Goal: Find specific page/section: Find specific page/section

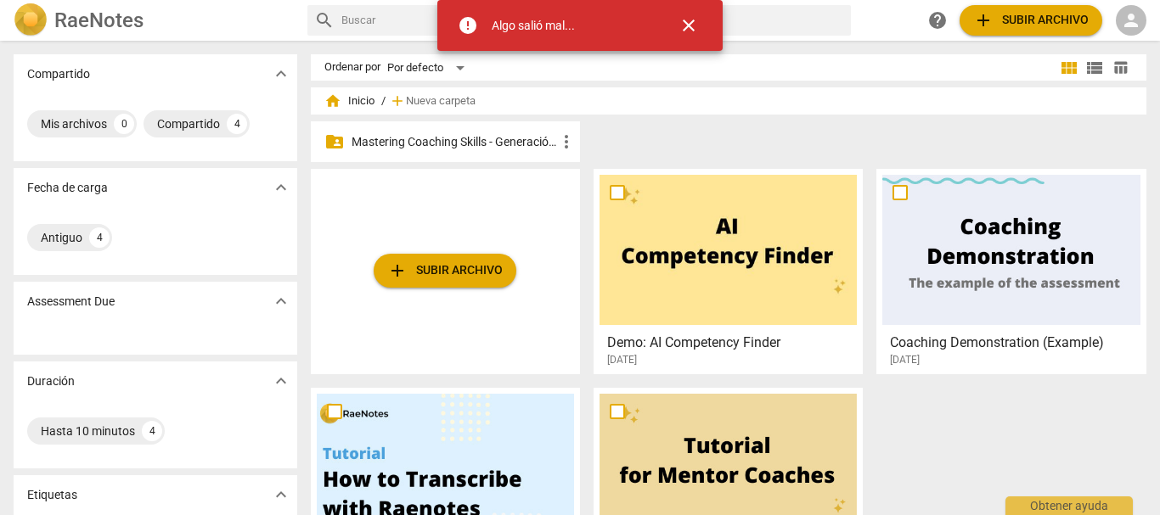
click at [467, 133] on p "Mastering Coaching Skills - Generación 31" at bounding box center [454, 142] width 205 height 18
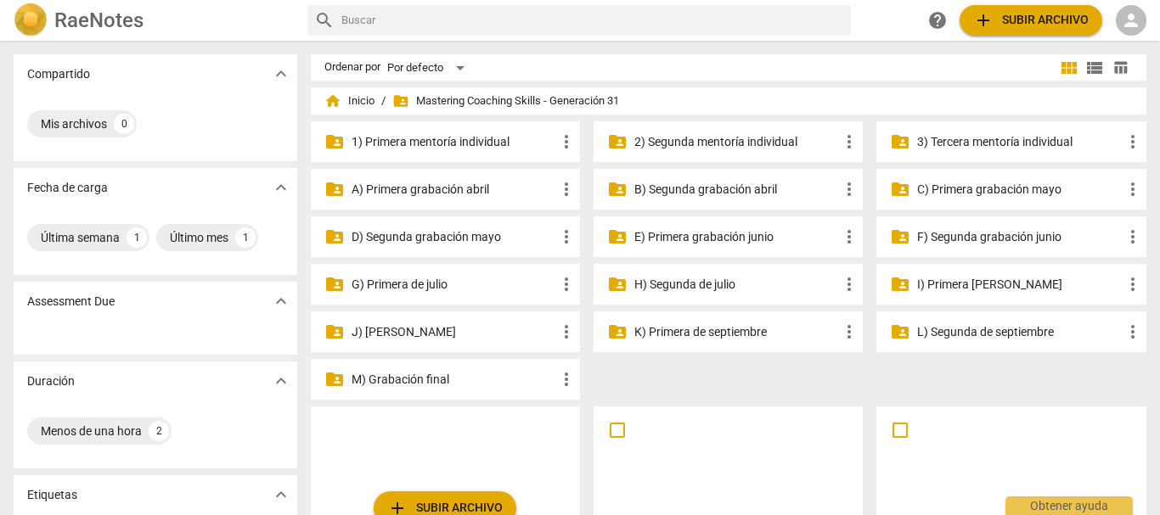
click at [460, 289] on p "G) Primera de julio" at bounding box center [454, 285] width 205 height 18
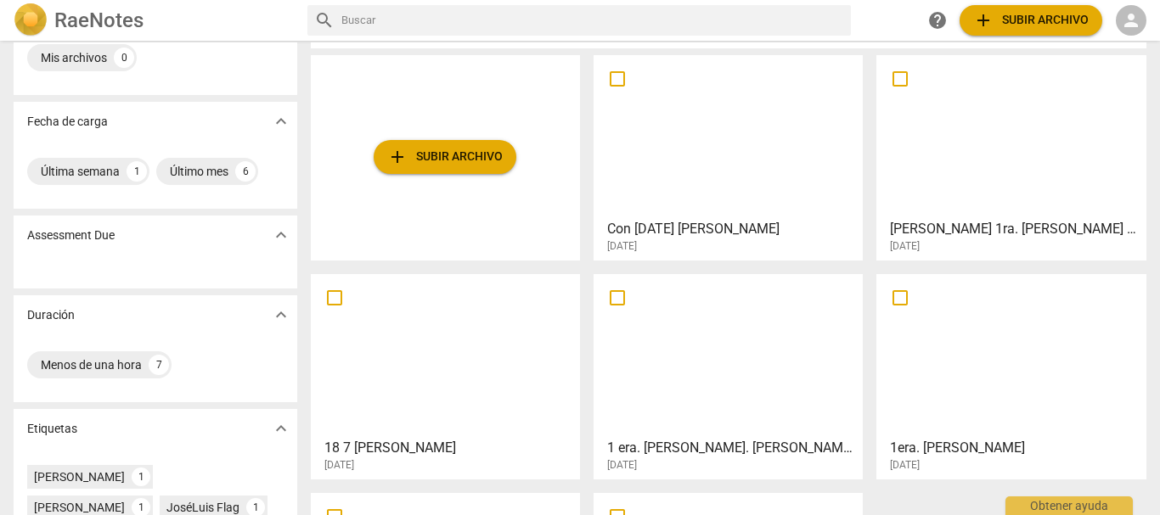
scroll to position [255, 0]
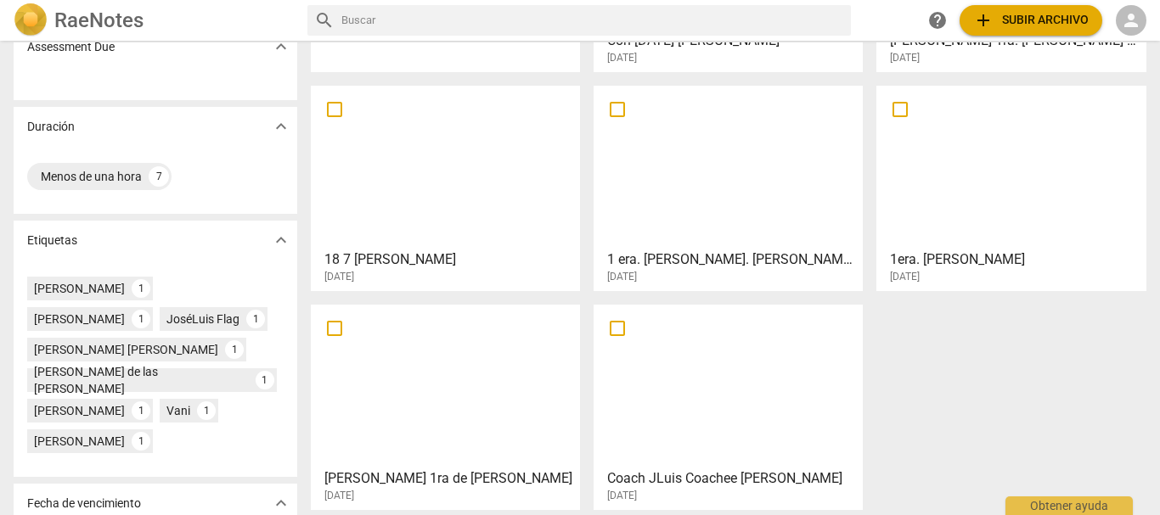
click at [386, 258] on h3 "18 7 [PERSON_NAME]" at bounding box center [449, 260] width 251 height 20
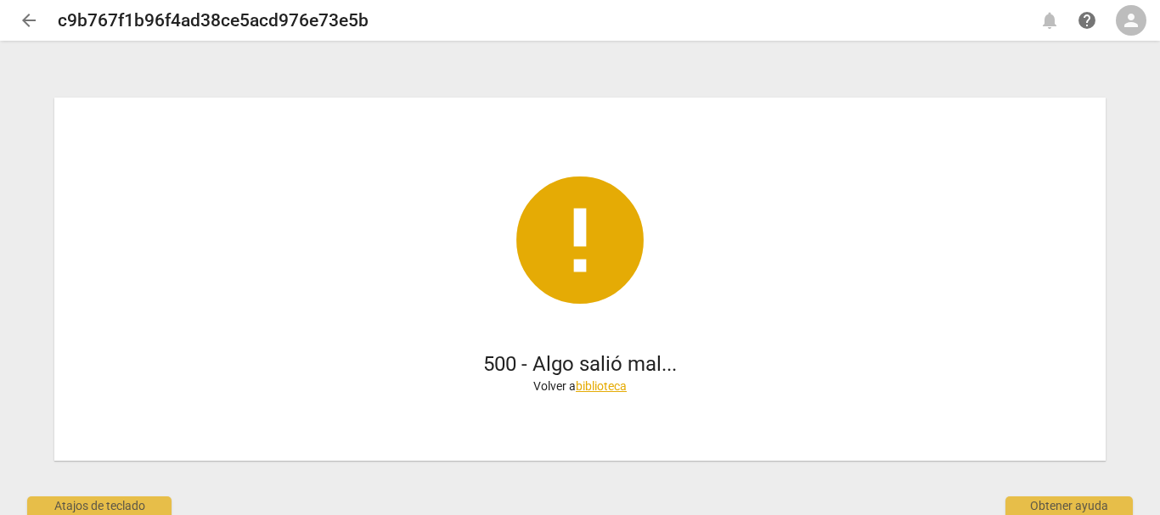
click at [35, 16] on span "arrow_back" at bounding box center [29, 20] width 20 height 20
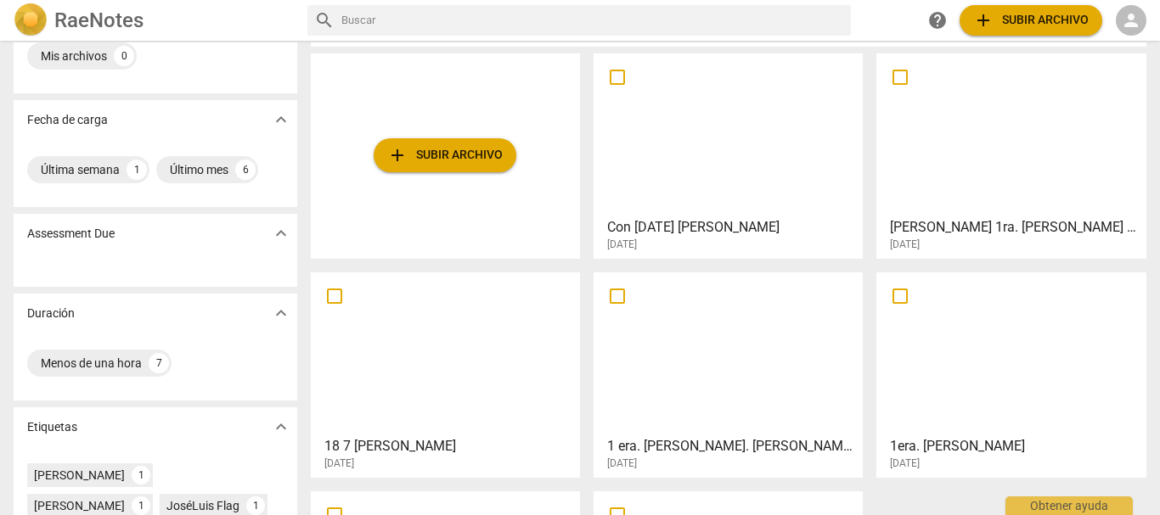
scroll to position [170, 0]
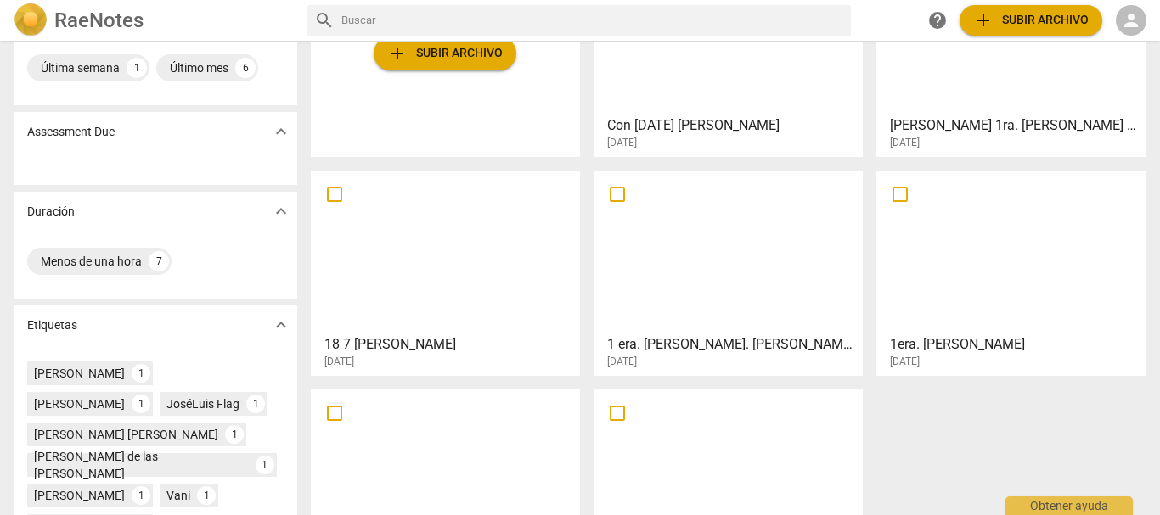
click at [392, 346] on h3 "18 7 [PERSON_NAME]" at bounding box center [449, 345] width 251 height 20
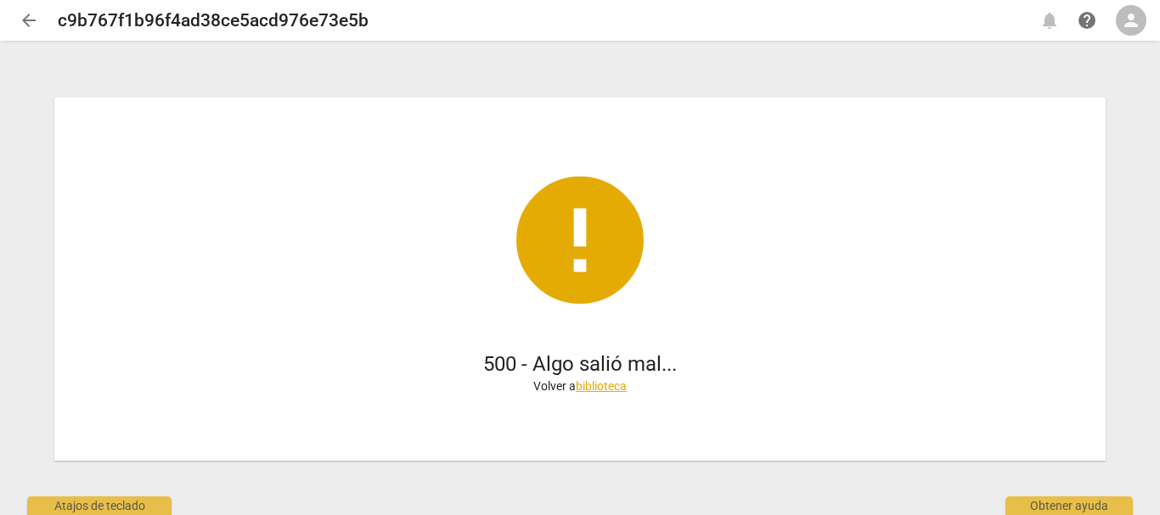
click at [18, 11] on span "arrow_back" at bounding box center [29, 20] width 31 height 20
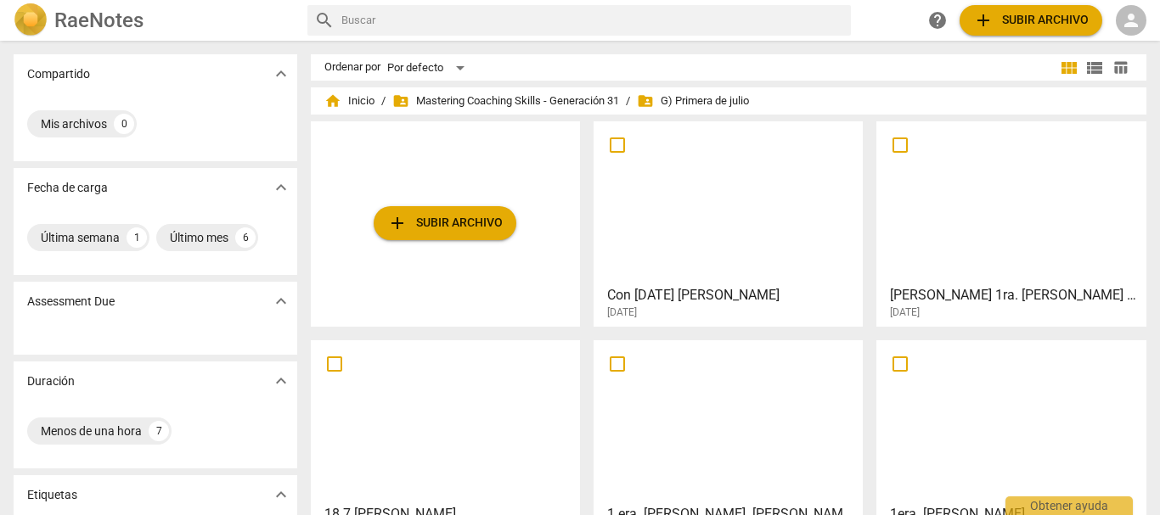
click at [656, 292] on h3 "Con [DATE] [PERSON_NAME]" at bounding box center [732, 295] width 251 height 20
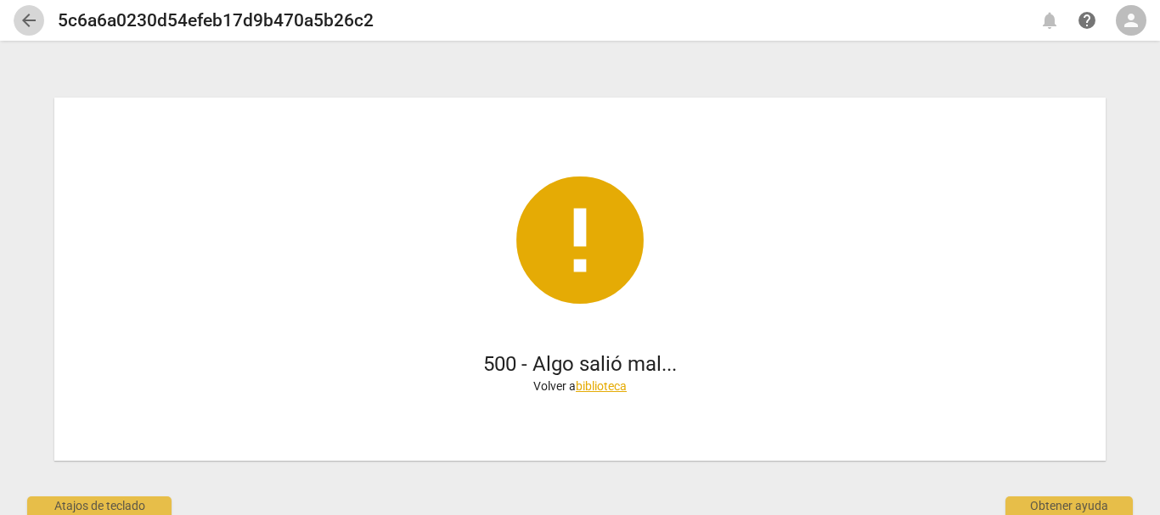
click at [27, 20] on span "arrow_back" at bounding box center [29, 20] width 20 height 20
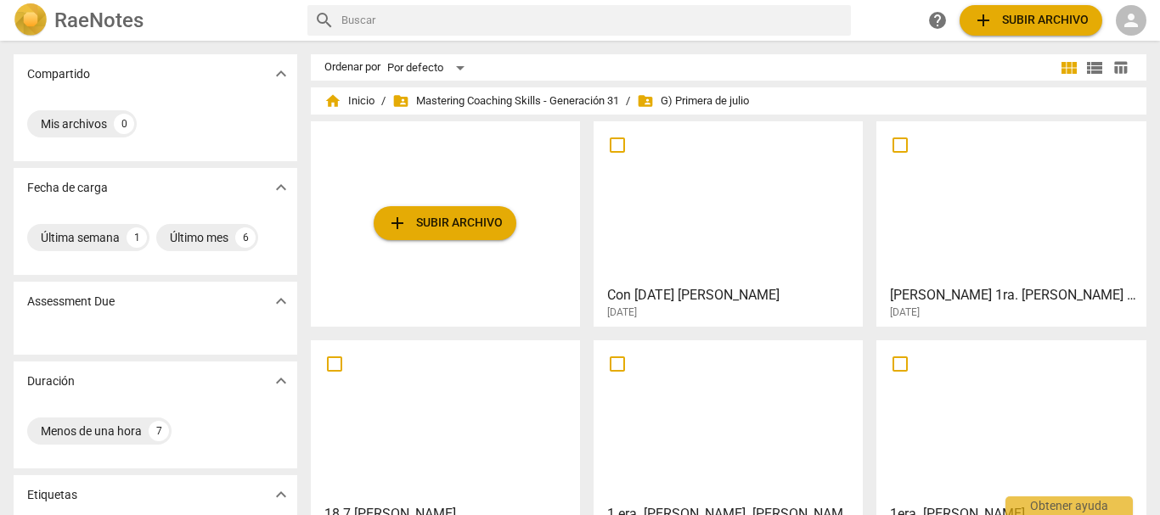
scroll to position [85, 0]
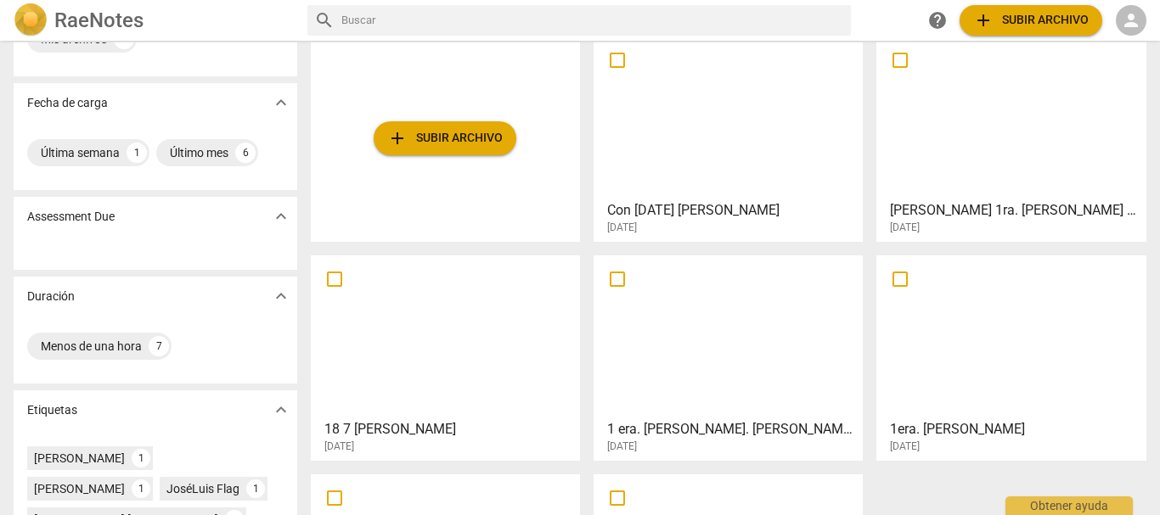
click at [410, 430] on h3 "18 7 [PERSON_NAME]" at bounding box center [449, 430] width 251 height 20
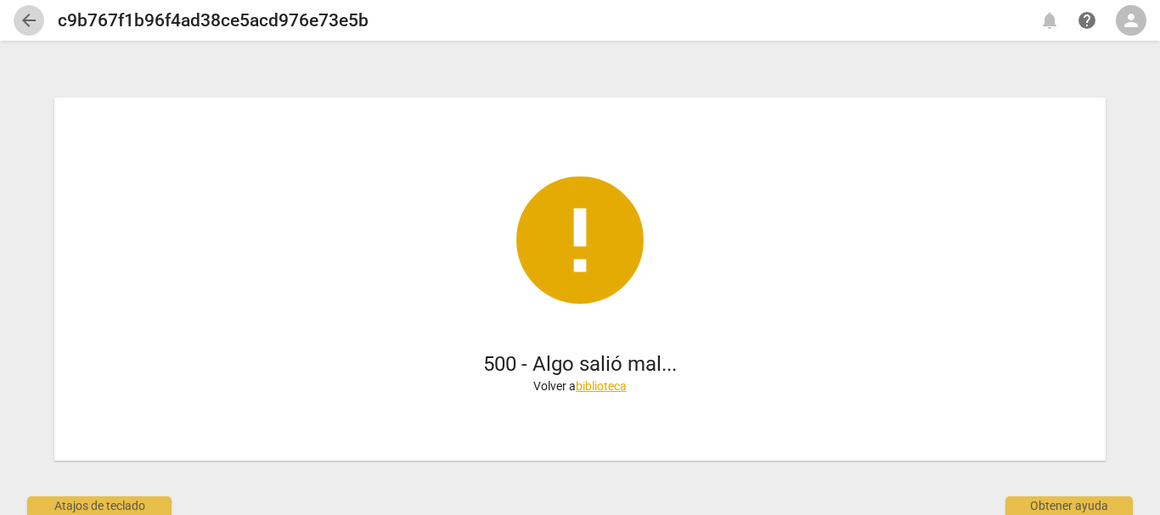
click at [20, 25] on span "arrow_back" at bounding box center [29, 20] width 20 height 20
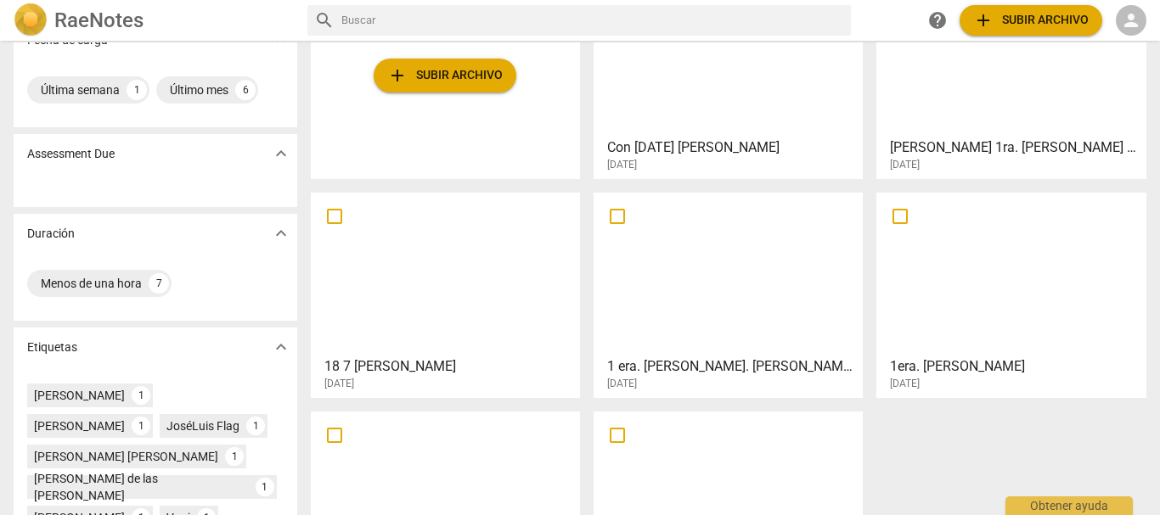
scroll to position [170, 0]
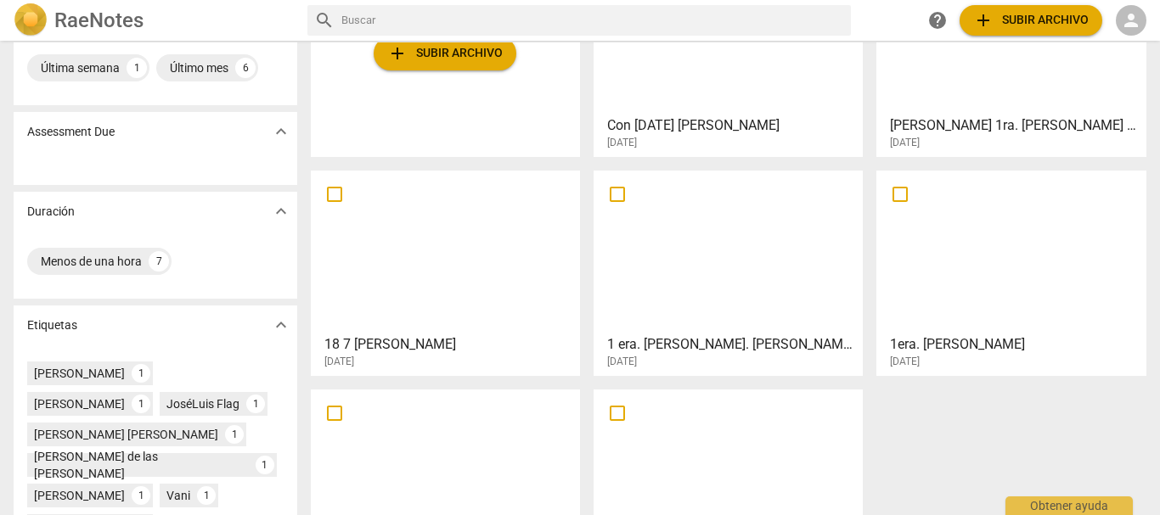
click at [423, 340] on h3 "18 7 [PERSON_NAME]" at bounding box center [449, 345] width 251 height 20
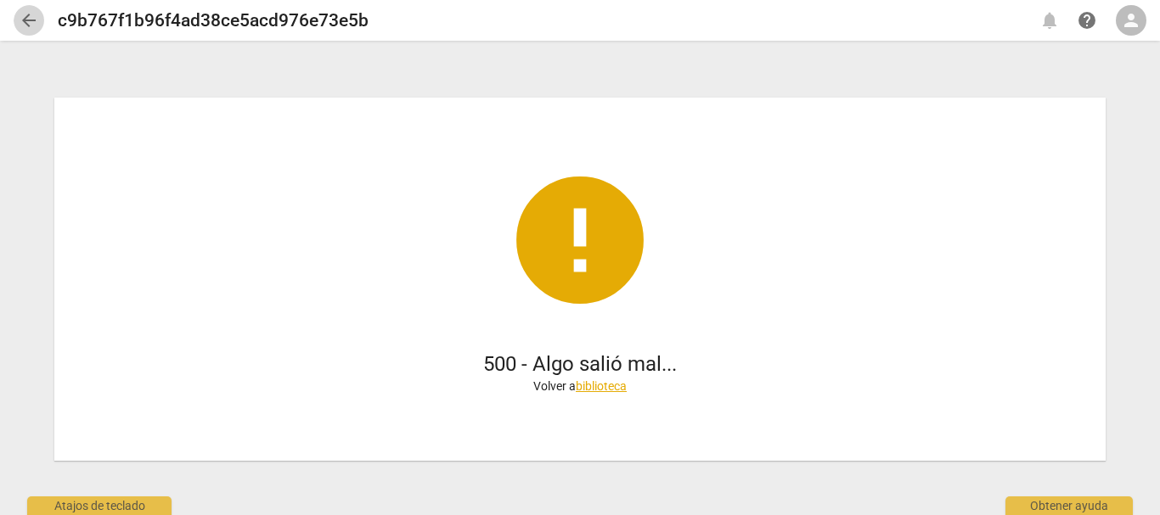
click at [14, 13] on span "arrow_back" at bounding box center [29, 20] width 31 height 20
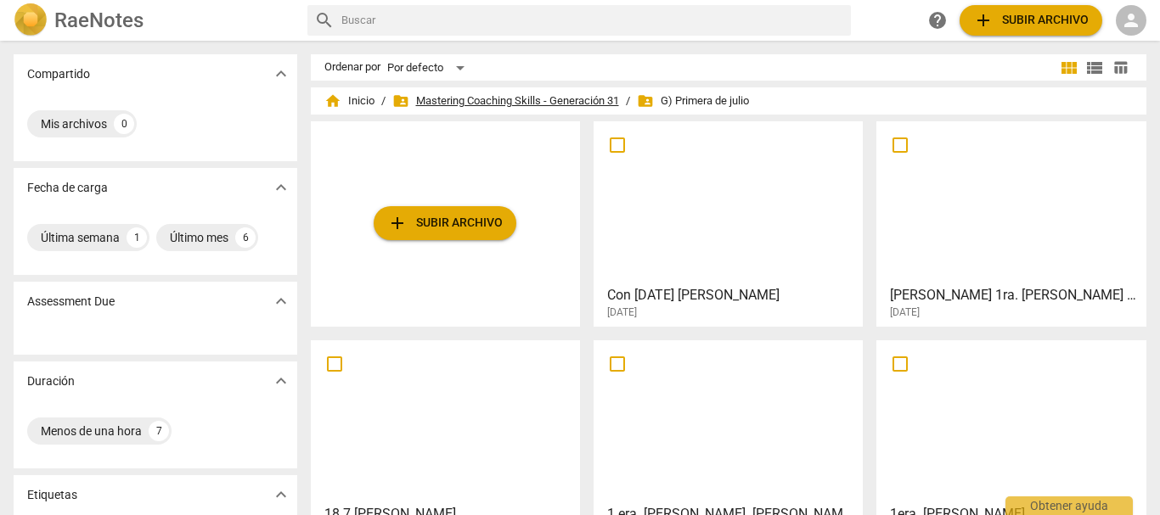
click at [552, 104] on span "folder_shared Mastering Coaching Skills - Generación 31" at bounding box center [505, 101] width 227 height 17
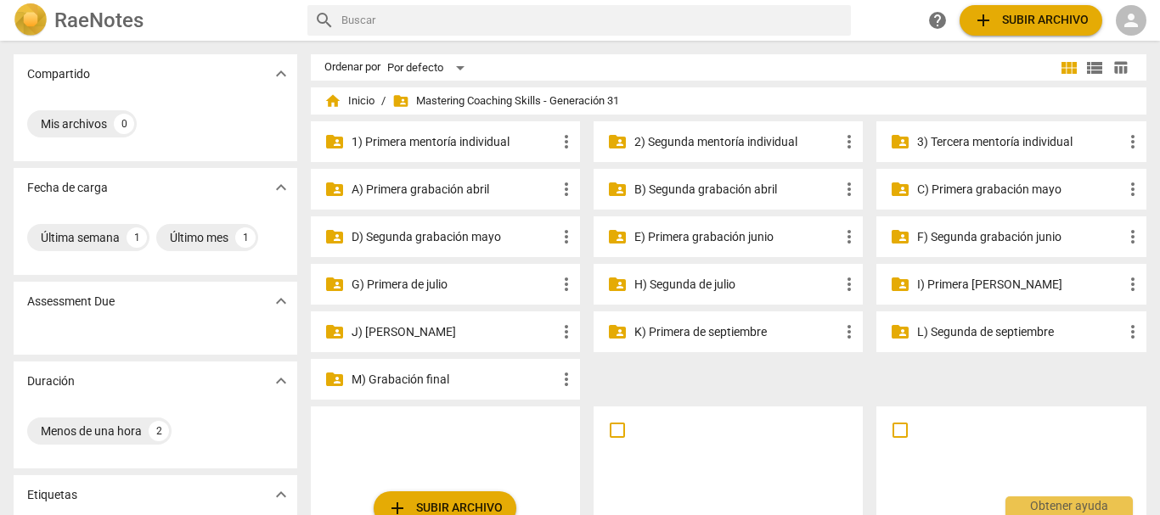
click at [682, 190] on p "B) Segunda grabación abril" at bounding box center [736, 190] width 205 height 18
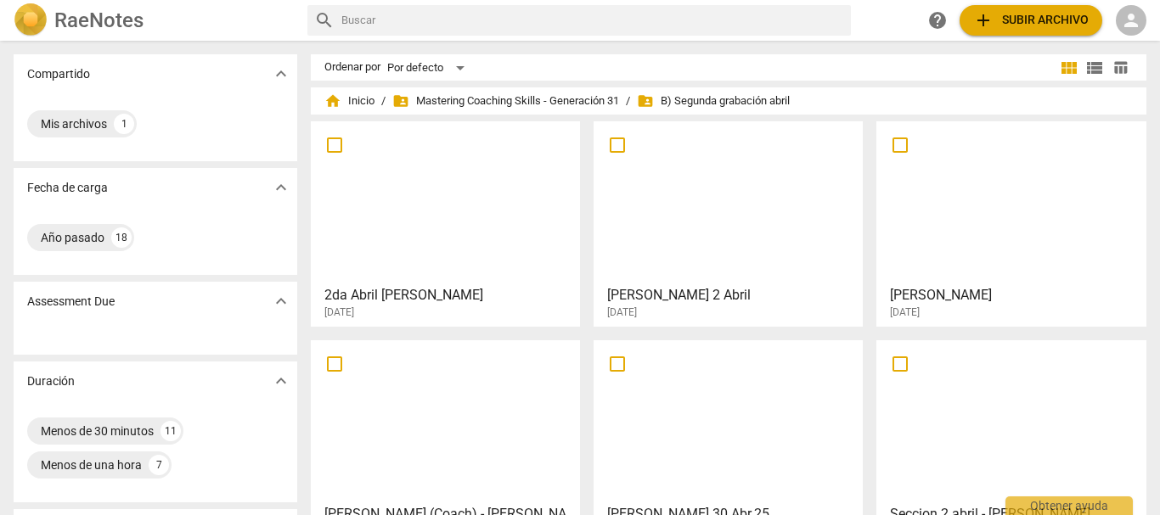
click at [687, 294] on h3 "[PERSON_NAME] 2 Abril" at bounding box center [732, 295] width 251 height 20
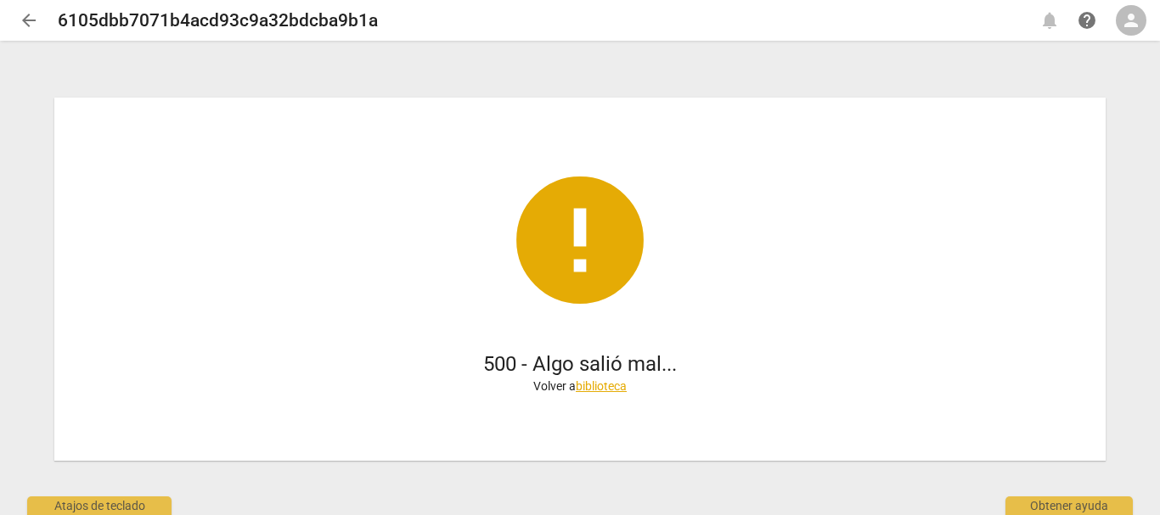
click at [35, 19] on span "arrow_back" at bounding box center [29, 20] width 20 height 20
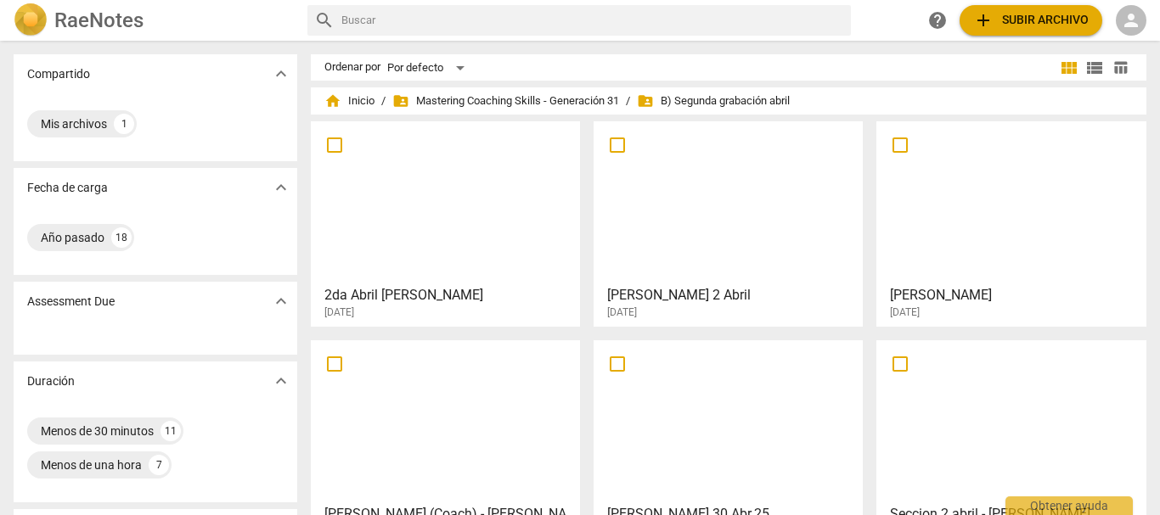
click at [635, 297] on h3 "[PERSON_NAME] 2 Abril" at bounding box center [732, 295] width 251 height 20
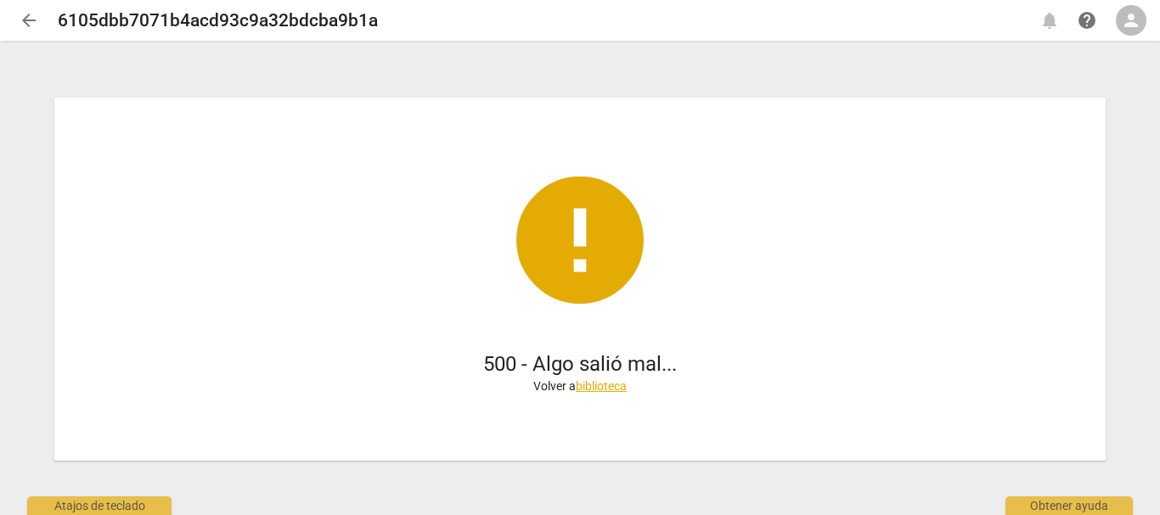
click at [619, 388] on link "biblioteca" at bounding box center [601, 387] width 51 height 14
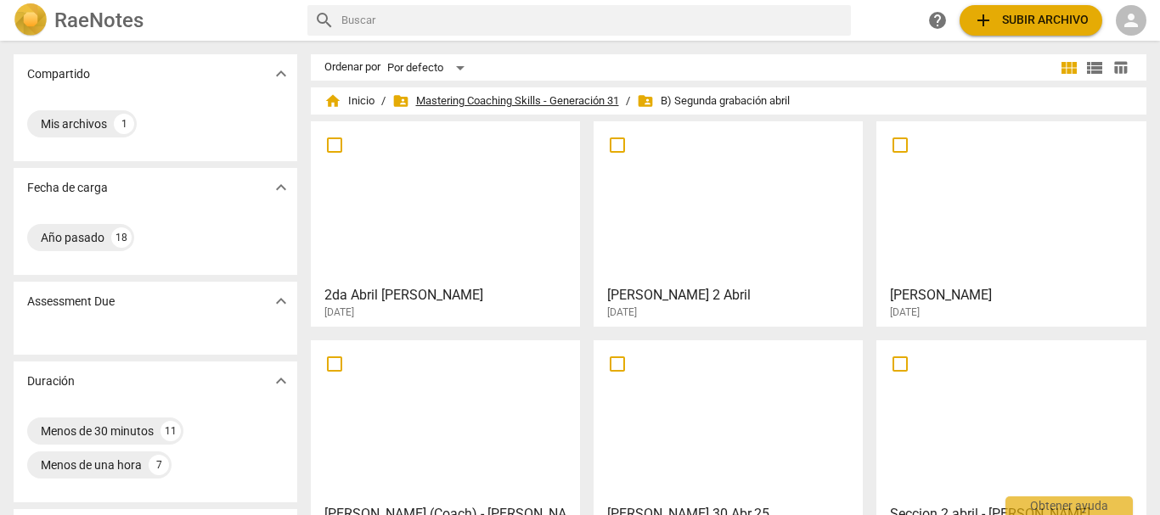
click at [480, 96] on span "folder_shared Mastering Coaching Skills - Generación 31" at bounding box center [505, 101] width 227 height 17
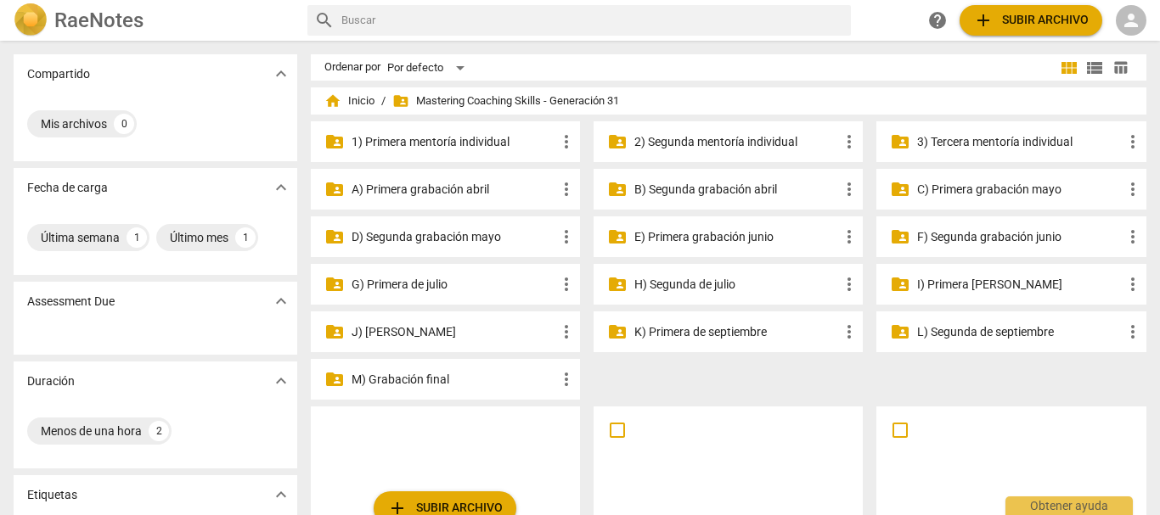
click at [700, 285] on p "H) Segunda de julio" at bounding box center [736, 285] width 205 height 18
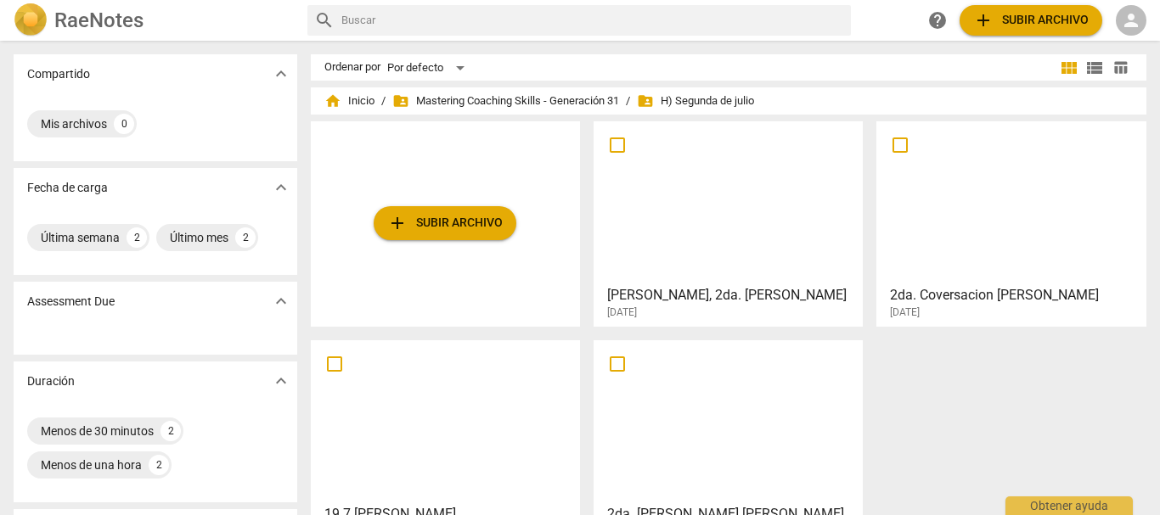
click at [682, 296] on h3 "[PERSON_NAME], 2da. [PERSON_NAME]" at bounding box center [732, 295] width 251 height 20
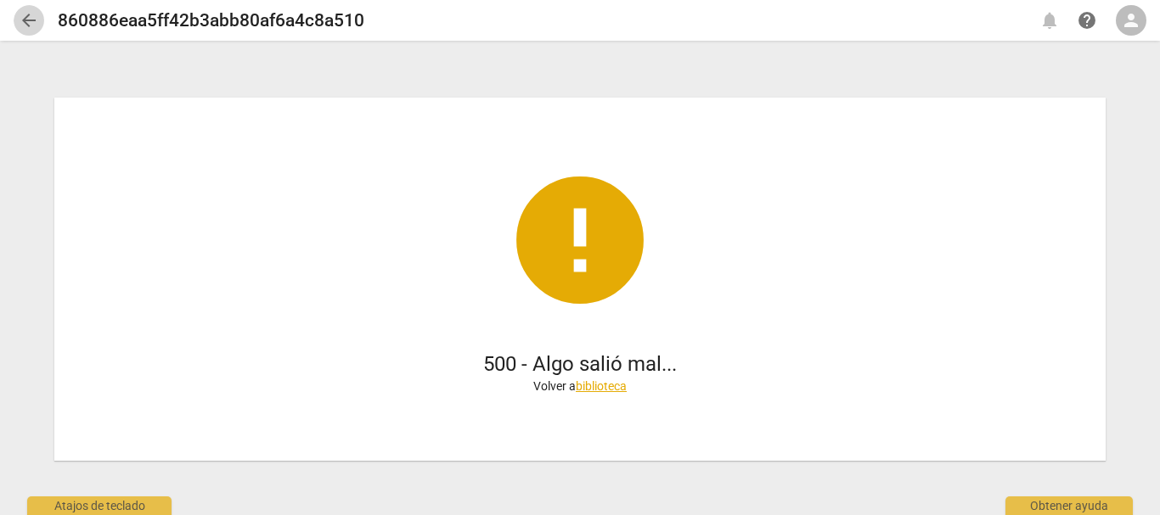
click at [31, 20] on span "arrow_back" at bounding box center [29, 20] width 20 height 20
